Goal: Information Seeking & Learning: Learn about a topic

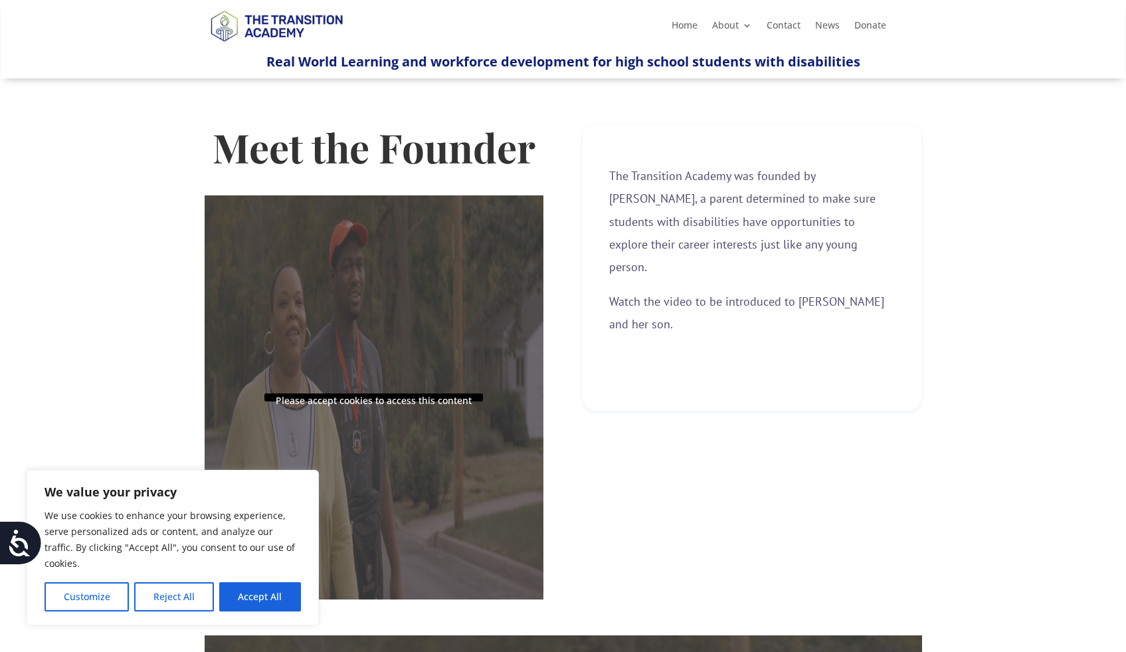
scroll to position [422, 0]
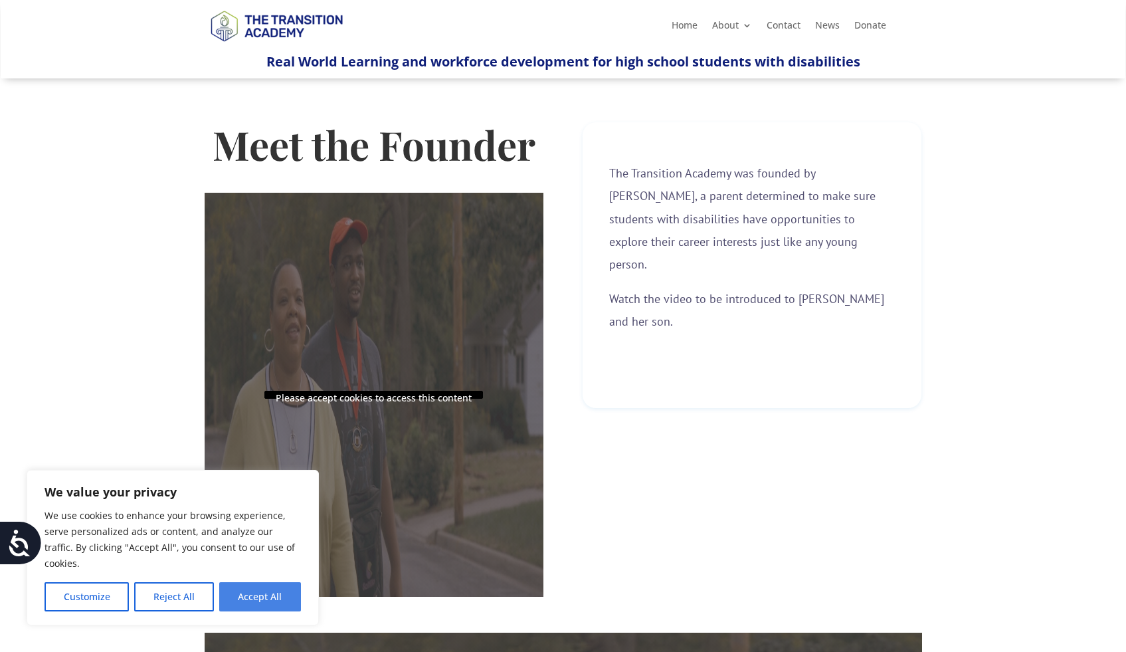
click at [255, 599] on button "Accept All" at bounding box center [260, 596] width 82 height 29
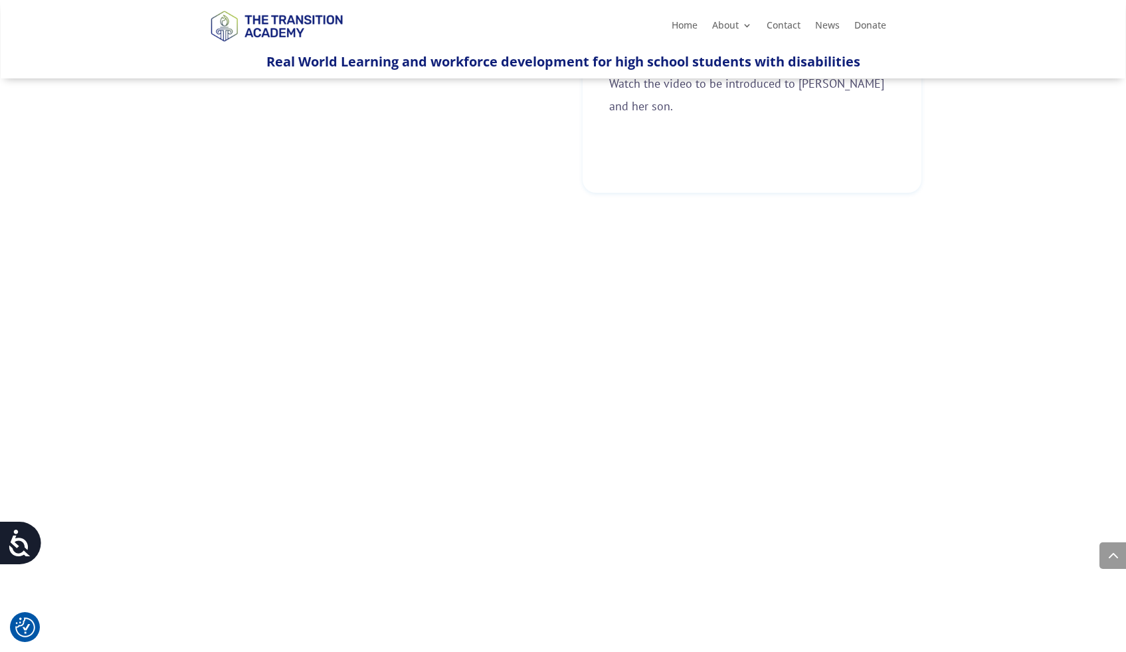
scroll to position [0, 0]
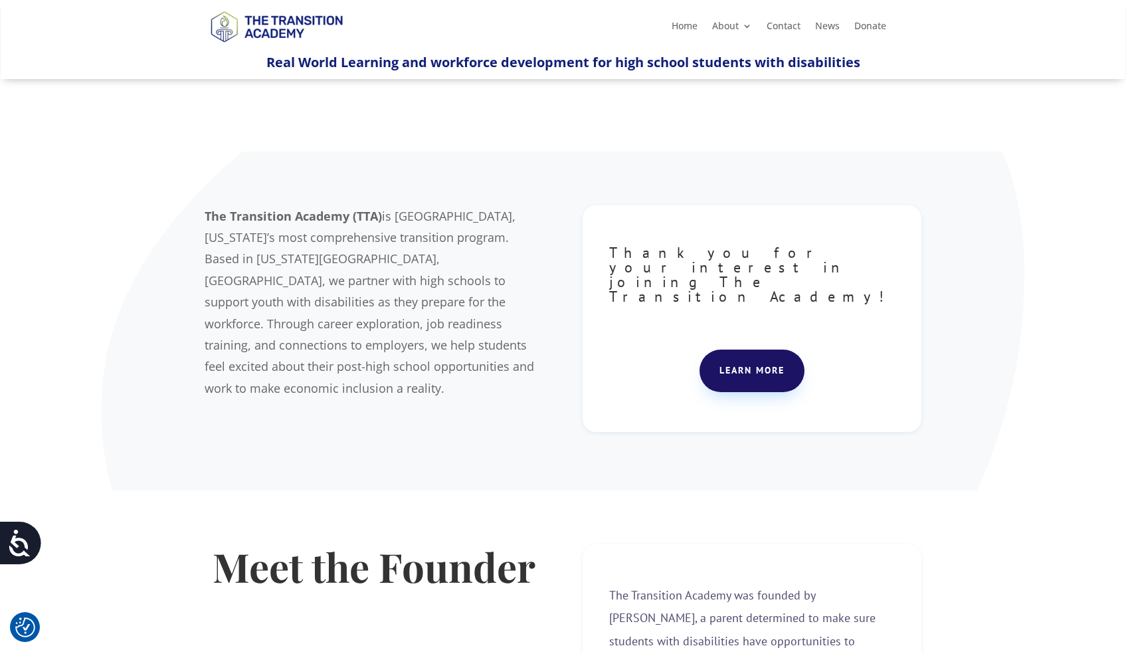
click at [741, 349] on link "Learn more" at bounding box center [751, 370] width 105 height 43
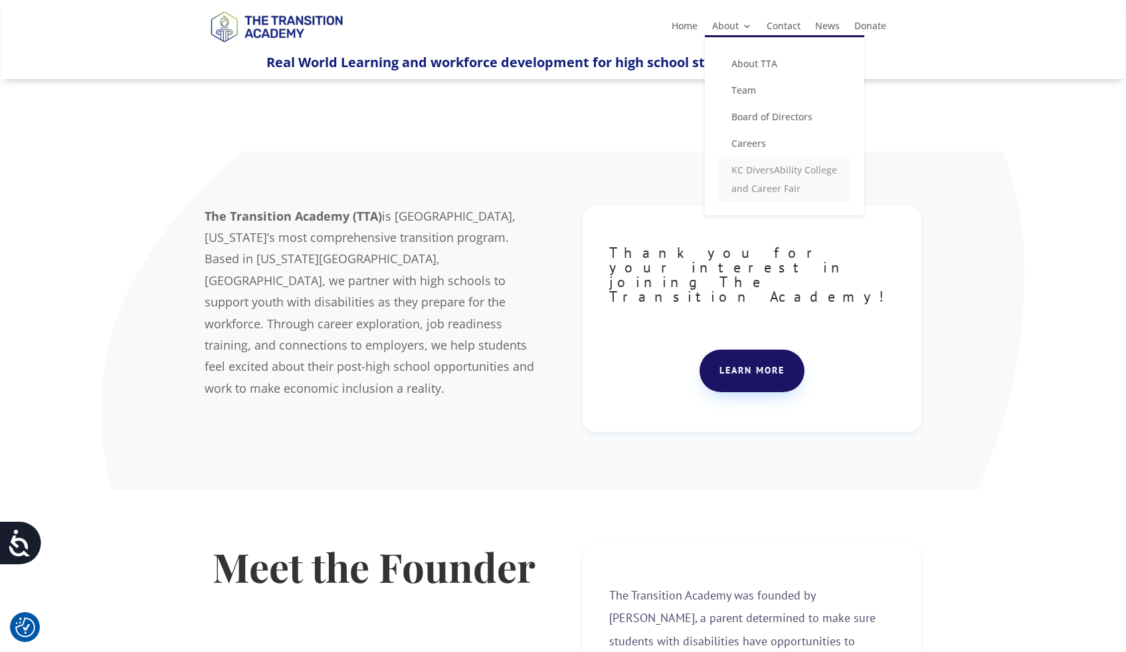
click at [764, 173] on link "KC DiversAbility College and Career Fair" at bounding box center [784, 179] width 133 height 45
